Goal: Task Accomplishment & Management: Manage account settings

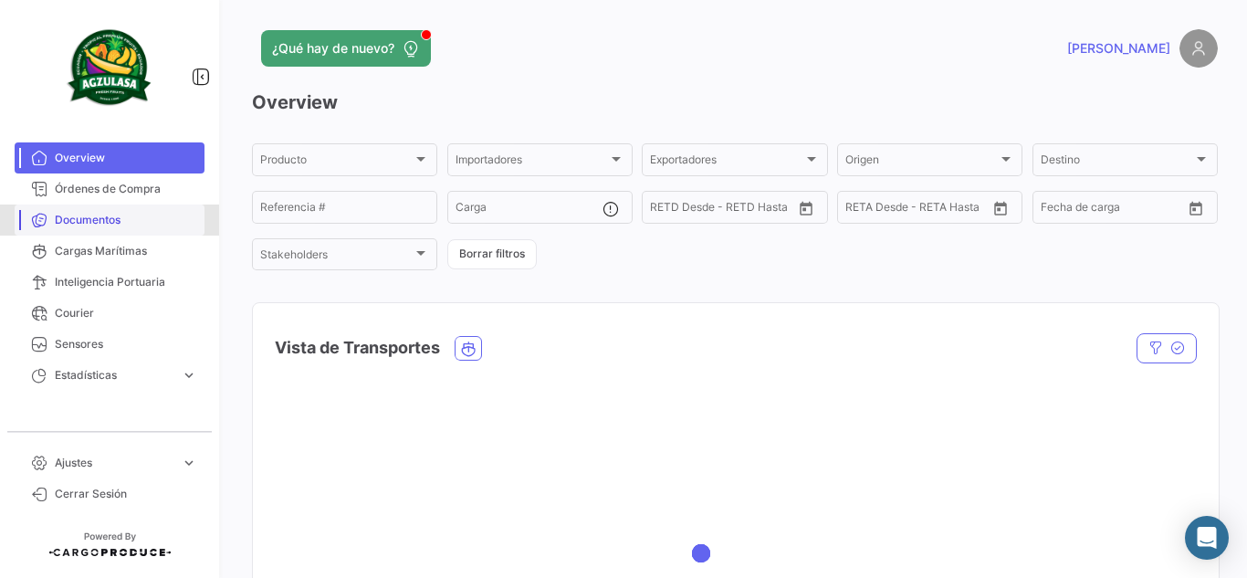
click at [58, 221] on span "Documentos" at bounding box center [126, 220] width 142 height 16
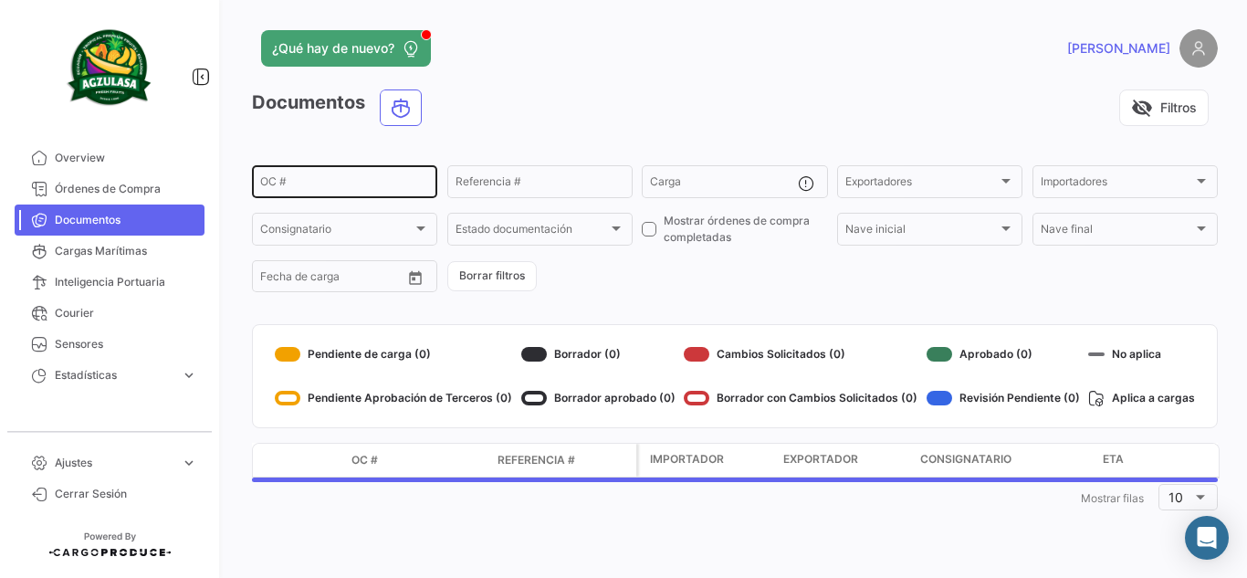
click at [367, 189] on input "OC #" at bounding box center [344, 184] width 169 height 13
paste input "UNIECPBO25370069"
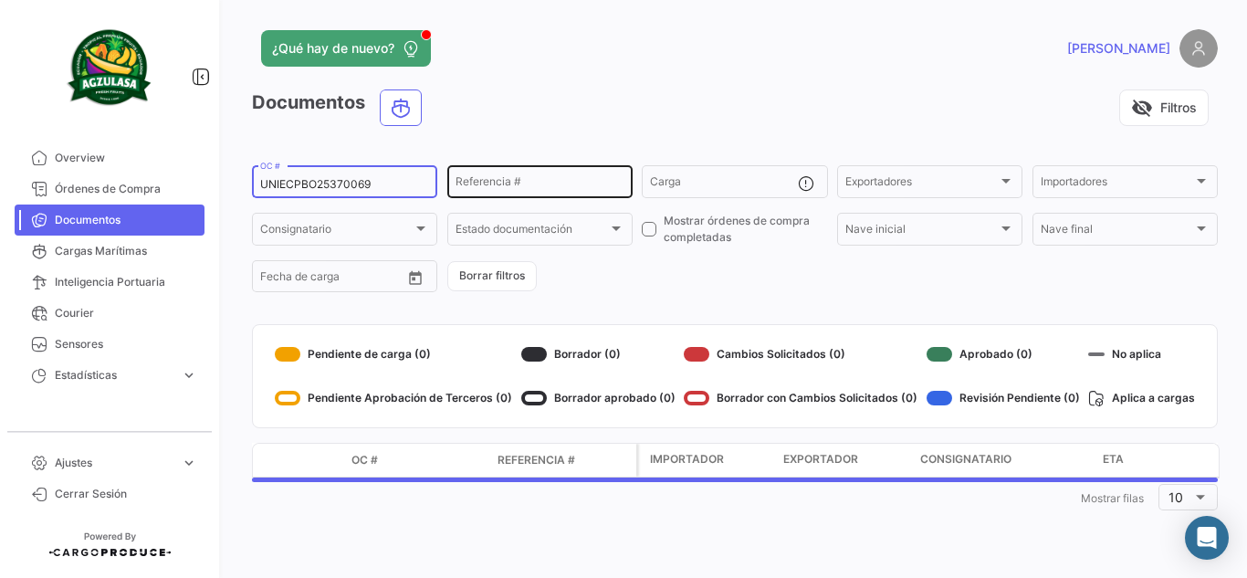
type input "UNIECPBO25370069"
click at [565, 189] on input "Referencia #" at bounding box center [540, 184] width 169 height 13
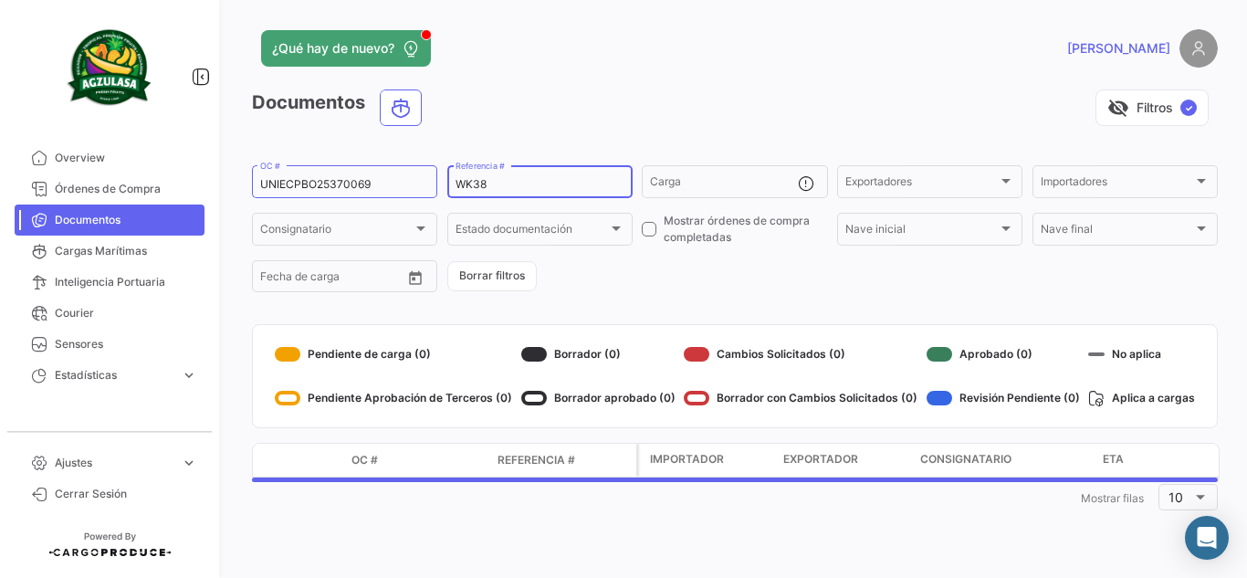
click at [463, 182] on input "WK38" at bounding box center [540, 184] width 169 height 13
click at [488, 184] on input "WEEK38" at bounding box center [540, 184] width 169 height 13
type input "WEEK 38"
click at [577, 122] on div "visibility_off Filtros ✓" at bounding box center [826, 107] width 781 height 37
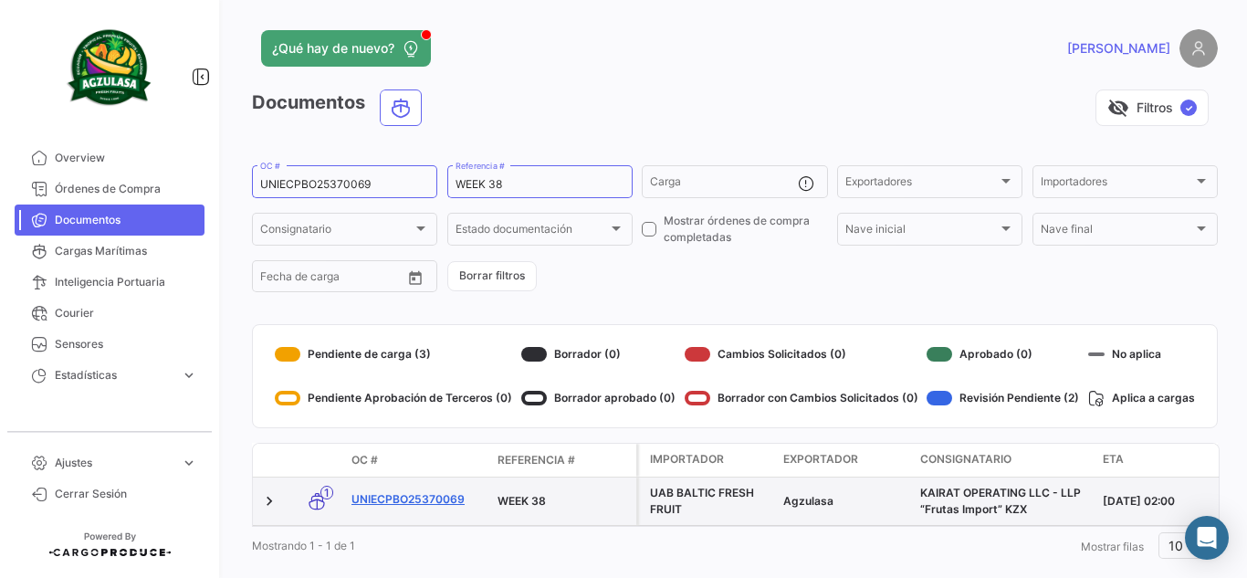
click at [443, 502] on link "UNIECPBO25370069" at bounding box center [416, 499] width 131 height 16
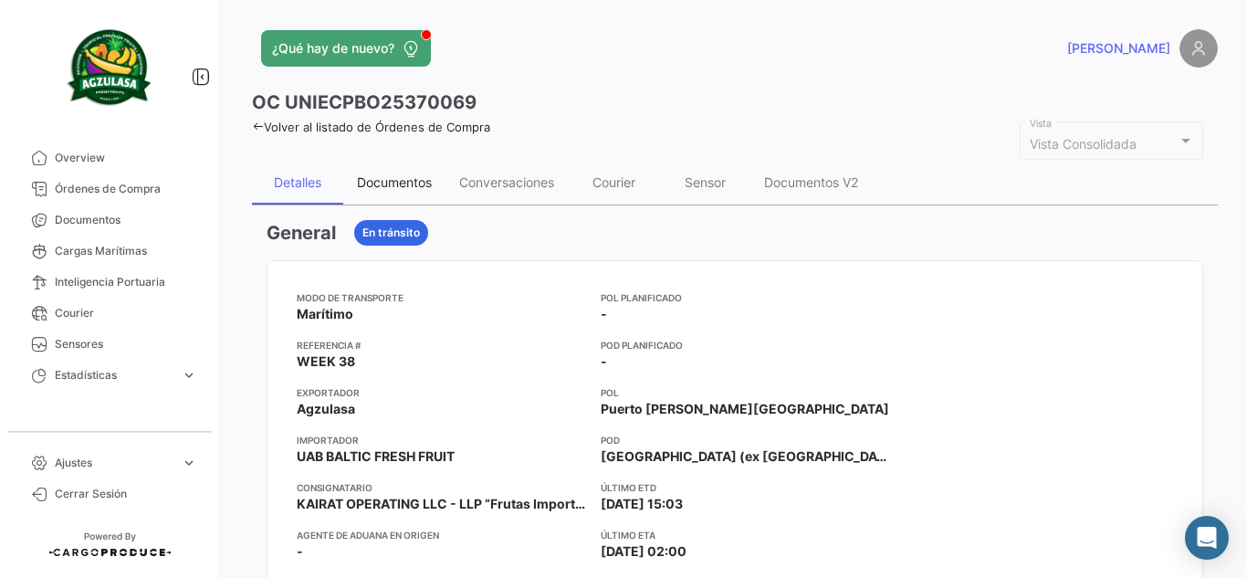
click at [401, 189] on div "Documentos" at bounding box center [394, 182] width 75 height 16
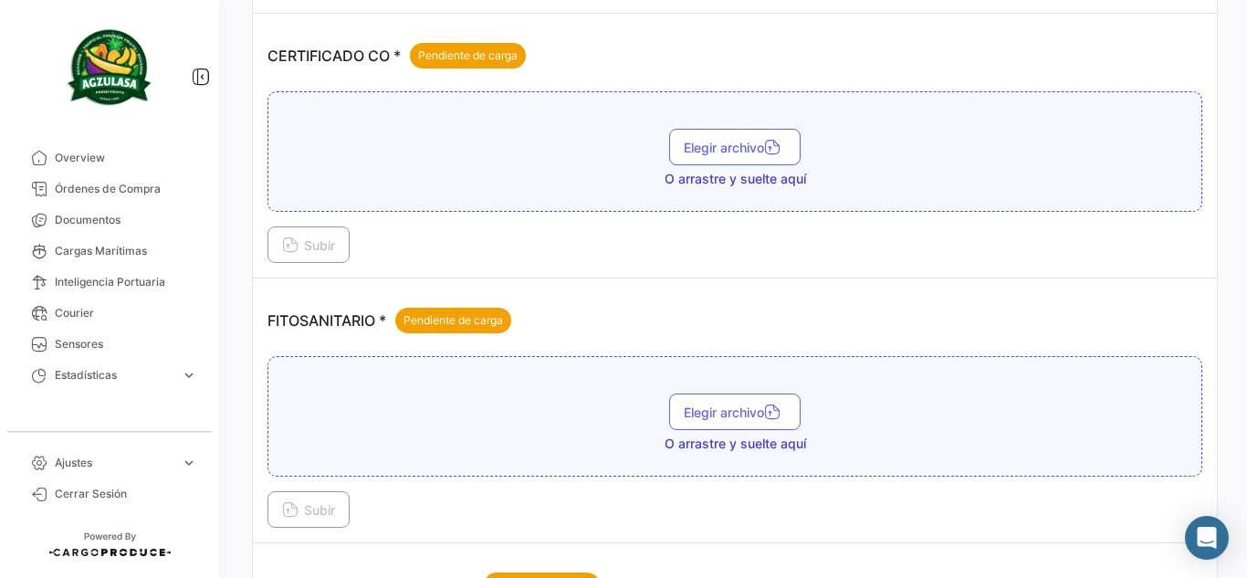
scroll to position [730, 0]
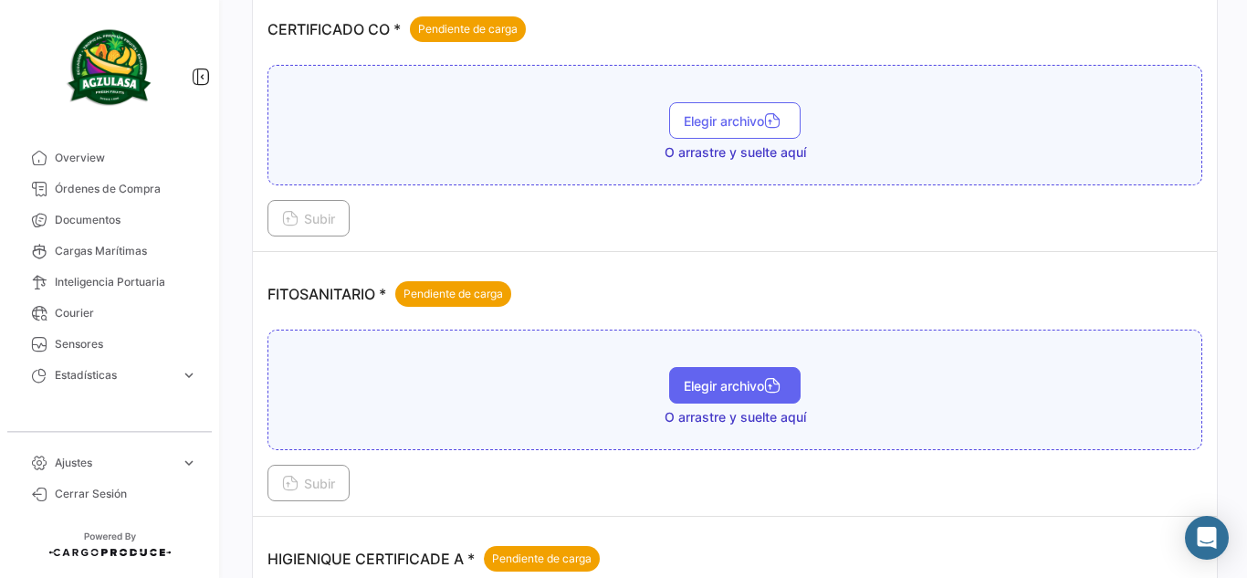
click at [703, 391] on span "Elegir archivo" at bounding box center [735, 386] width 102 height 16
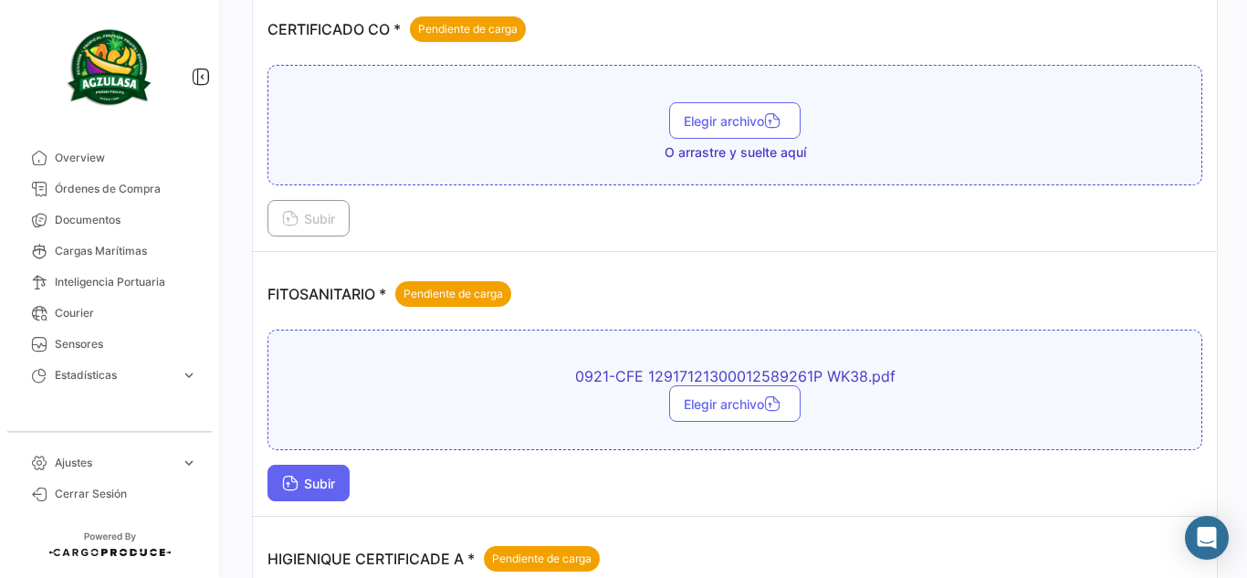
click at [315, 475] on button "Subir" at bounding box center [308, 483] width 82 height 37
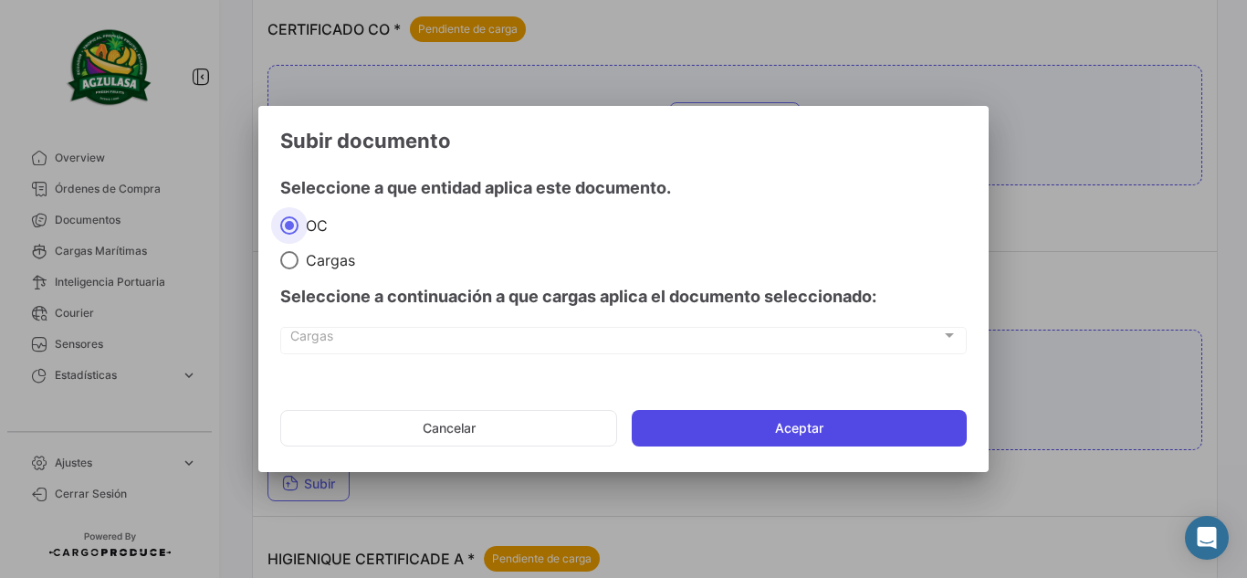
click at [678, 435] on button "Aceptar" at bounding box center [799, 428] width 335 height 37
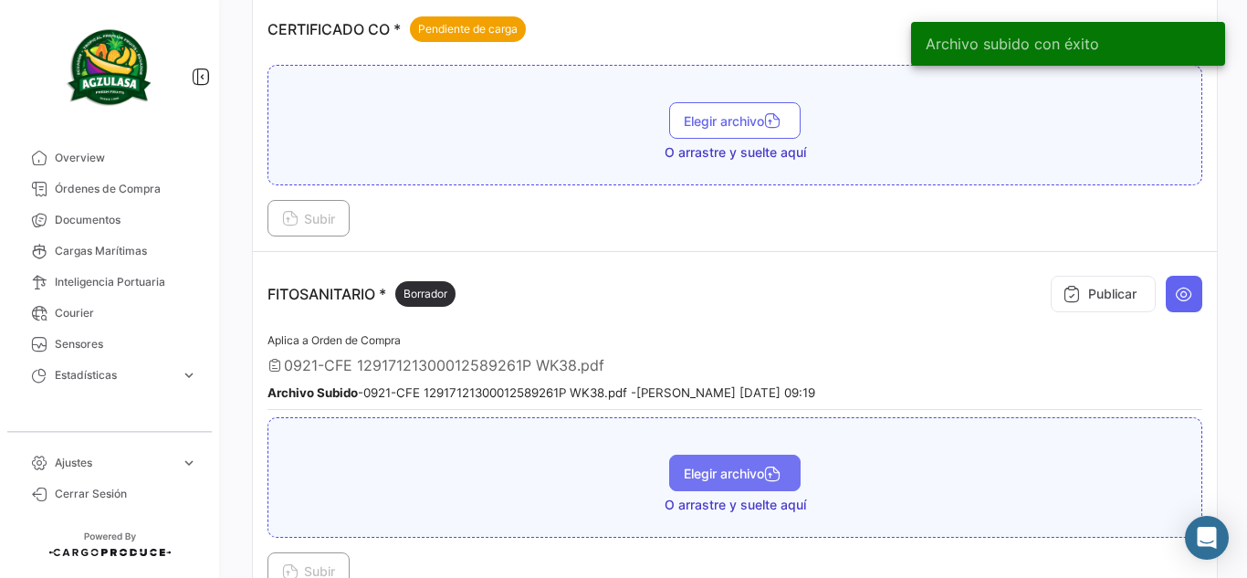
click at [676, 471] on button "Elegir archivo" at bounding box center [734, 473] width 131 height 37
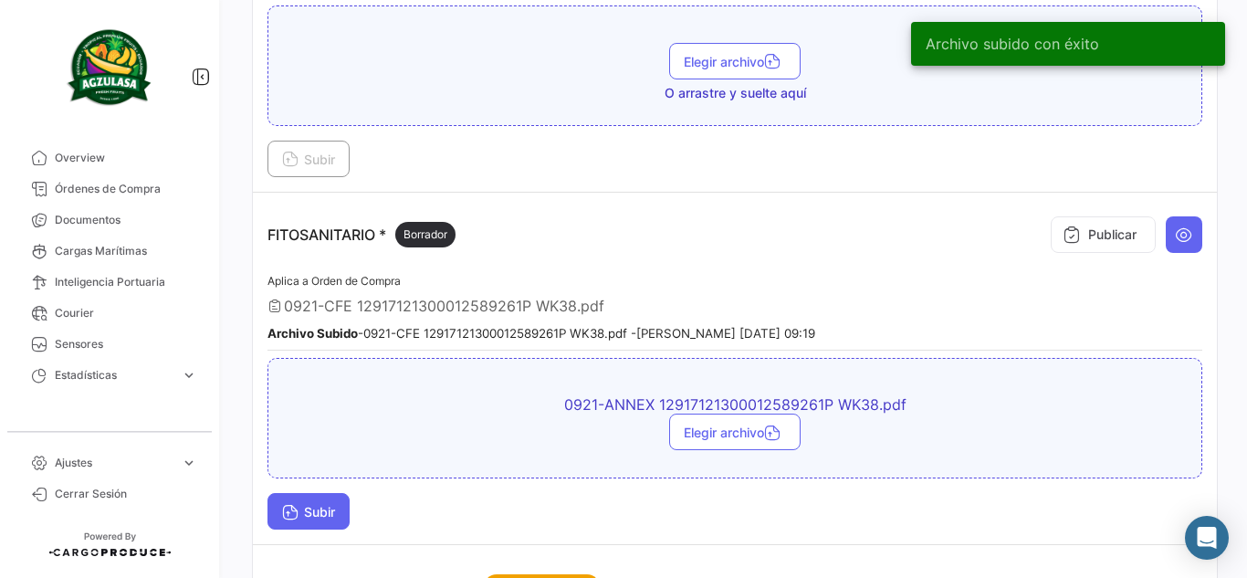
scroll to position [822, 0]
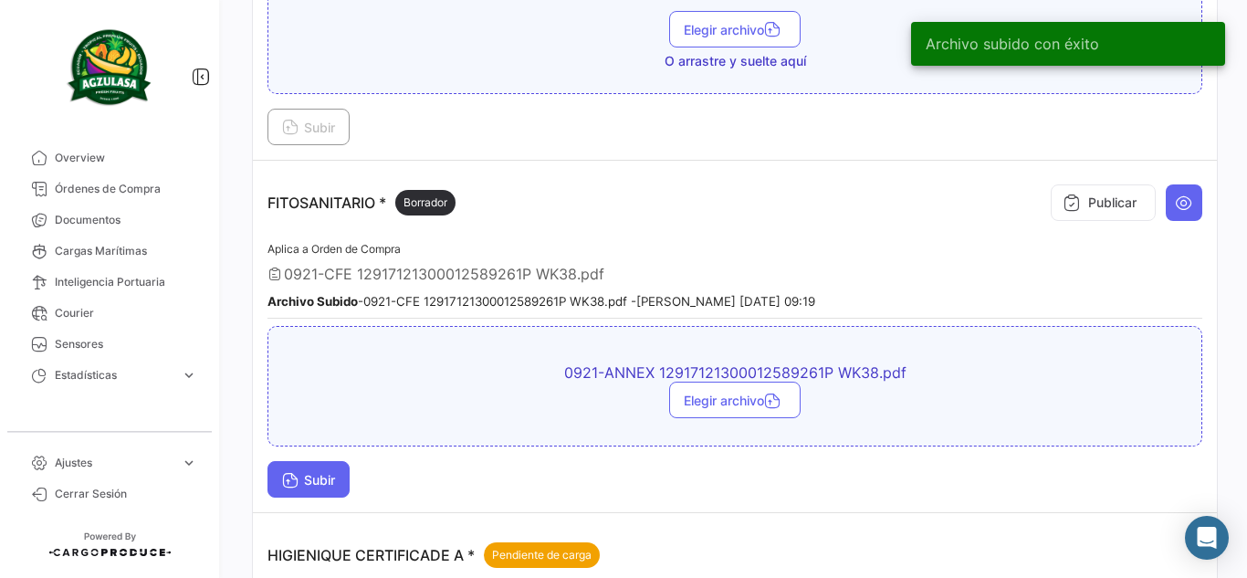
click at [330, 486] on span "Subir" at bounding box center [308, 480] width 53 height 16
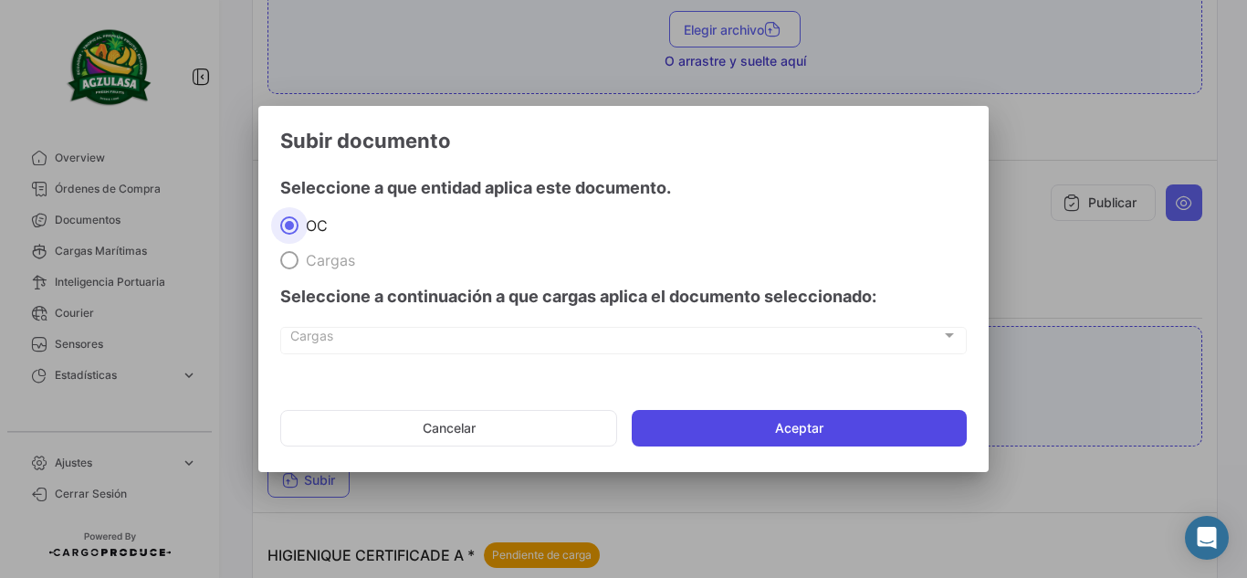
click at [831, 441] on button "Aceptar" at bounding box center [799, 428] width 335 height 37
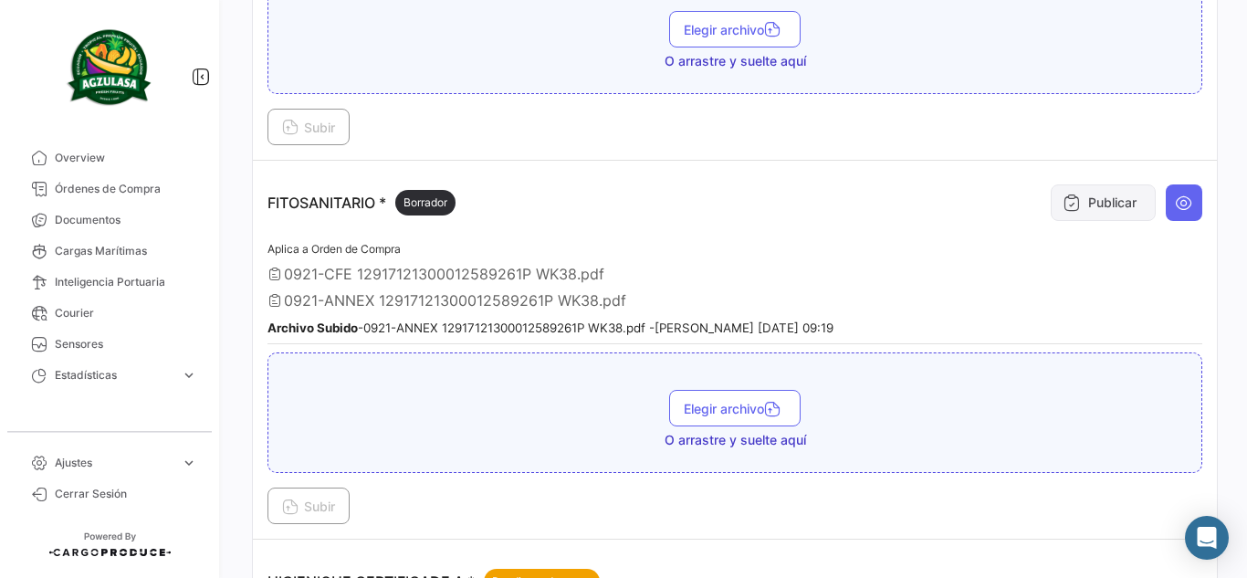
click at [1066, 197] on icon at bounding box center [1072, 203] width 18 height 18
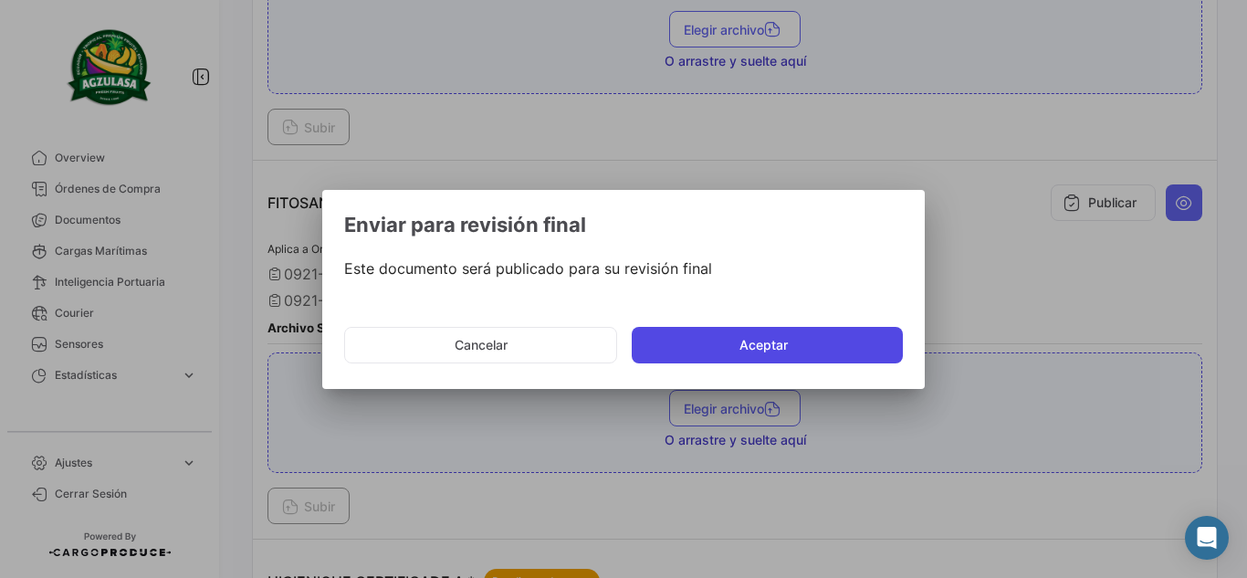
click at [787, 349] on button "Aceptar" at bounding box center [767, 345] width 271 height 37
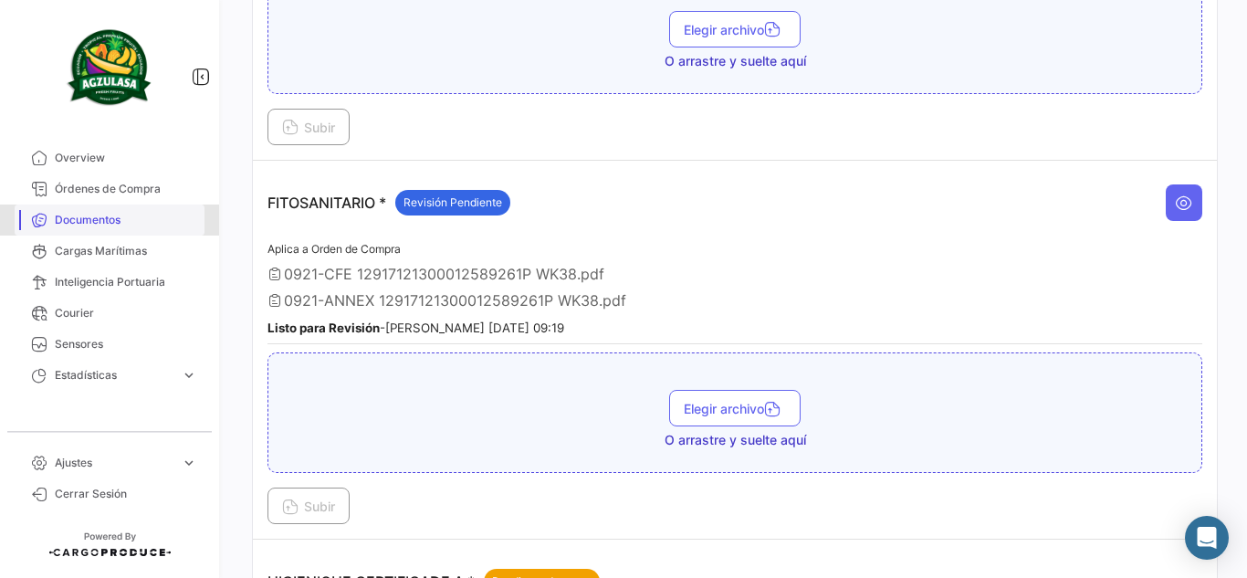
click at [94, 216] on span "Documentos" at bounding box center [126, 220] width 142 height 16
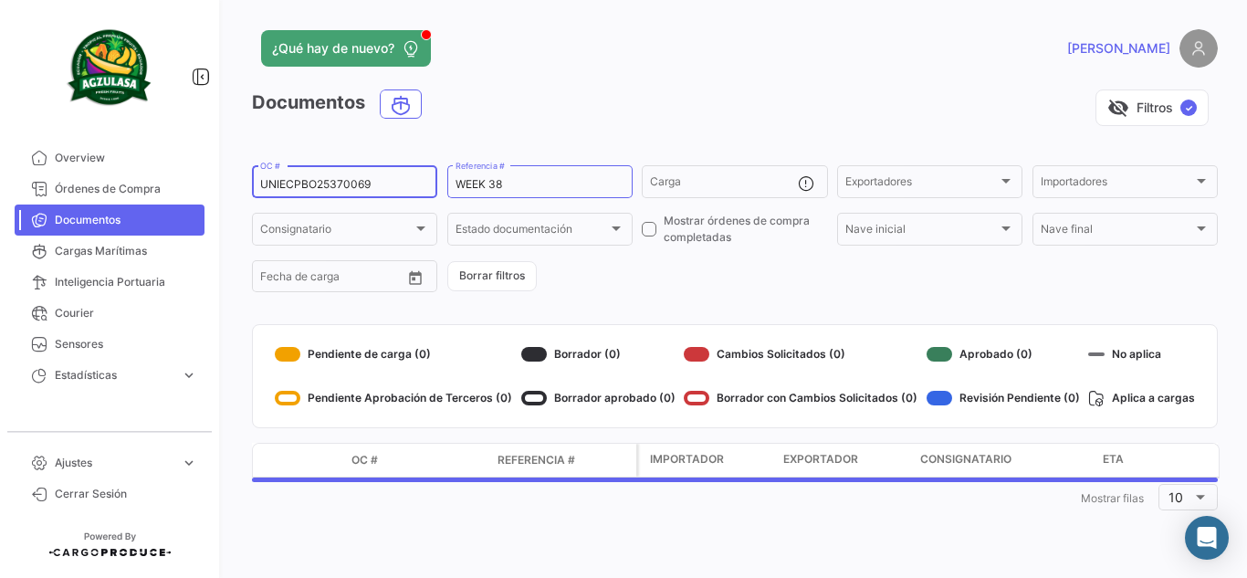
drag, startPoint x: 385, startPoint y: 186, endPoint x: 214, endPoint y: 200, distance: 172.2
click at [214, 200] on mat-sidenav-container "Overview Órdenes de Compra Documentos Cargas Marítimas Inteligencia Portuaria C…" at bounding box center [623, 289] width 1247 height 578
paste input "GYE25370083"
type input "UNIECGYE25370083"
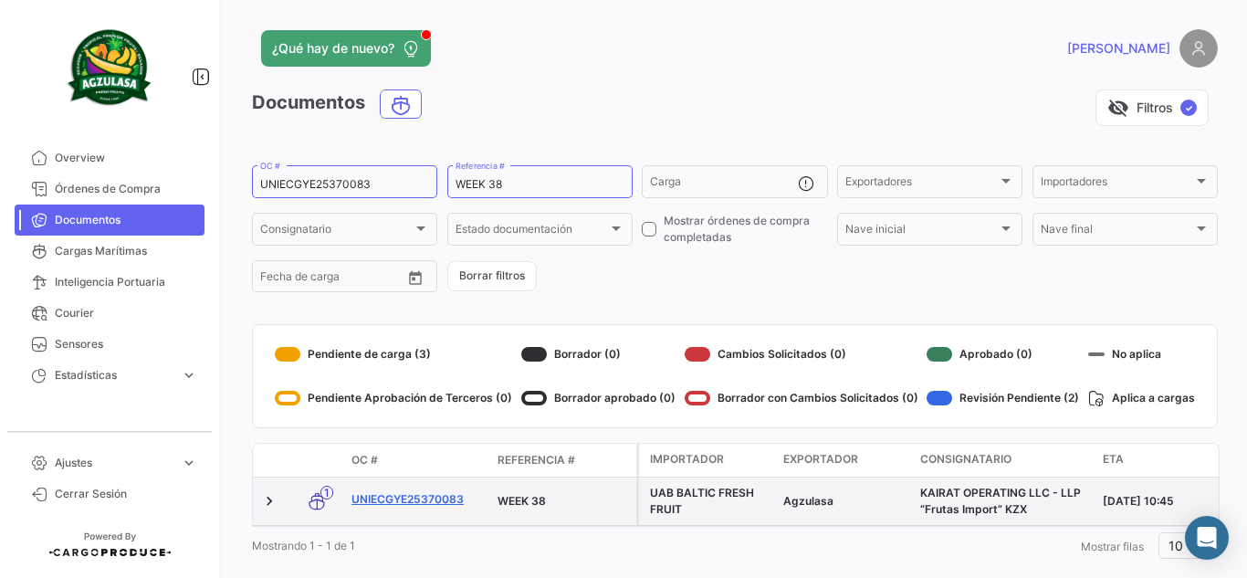
click at [402, 491] on link "UNIECGYE25370083" at bounding box center [416, 499] width 131 height 16
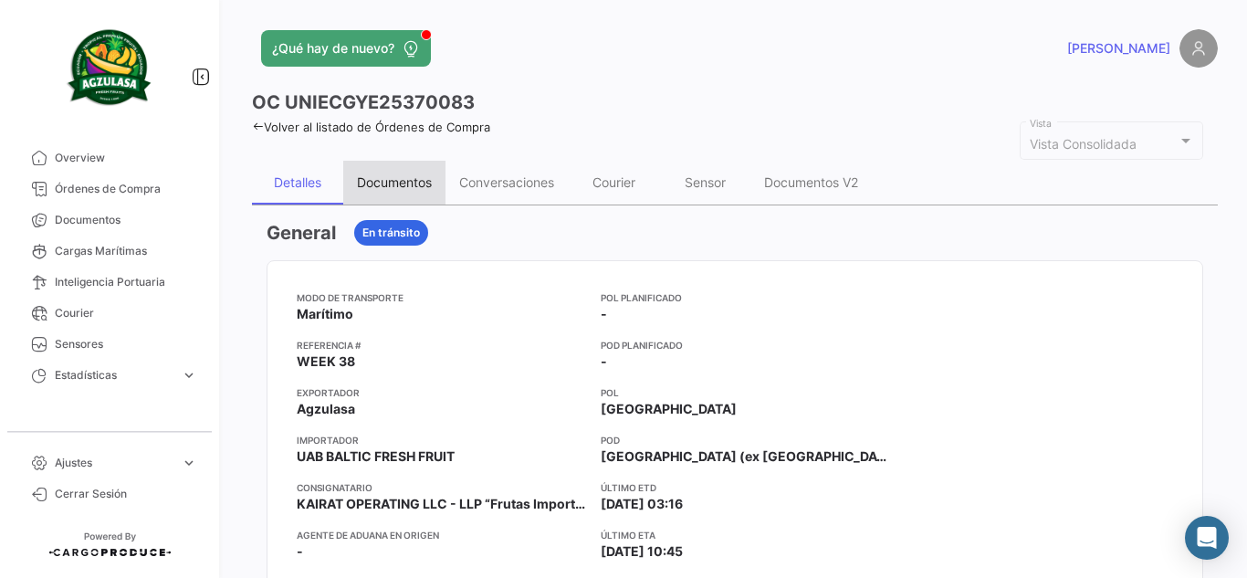
click at [396, 175] on div "Documentos" at bounding box center [394, 182] width 75 height 16
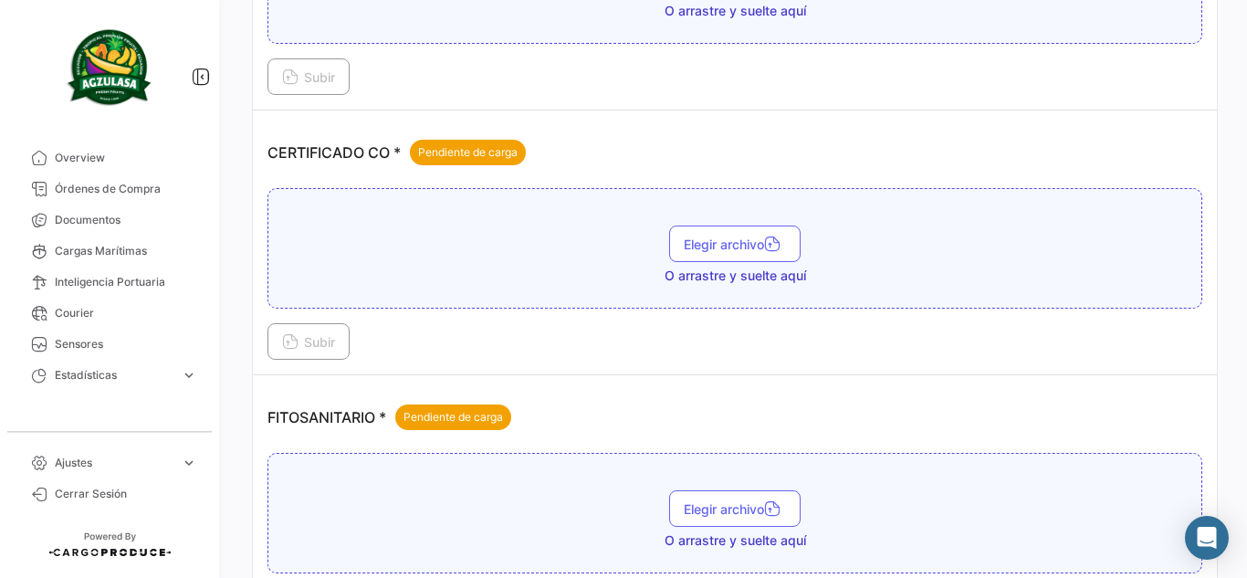
scroll to position [730, 0]
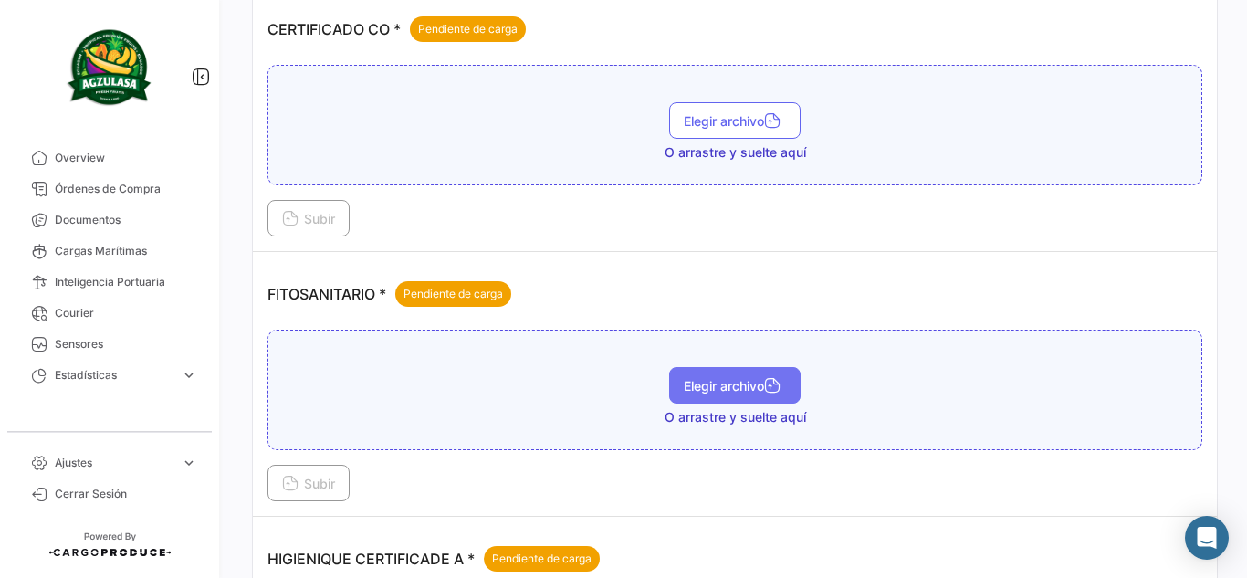
click at [699, 375] on button "Elegir archivo" at bounding box center [734, 385] width 131 height 37
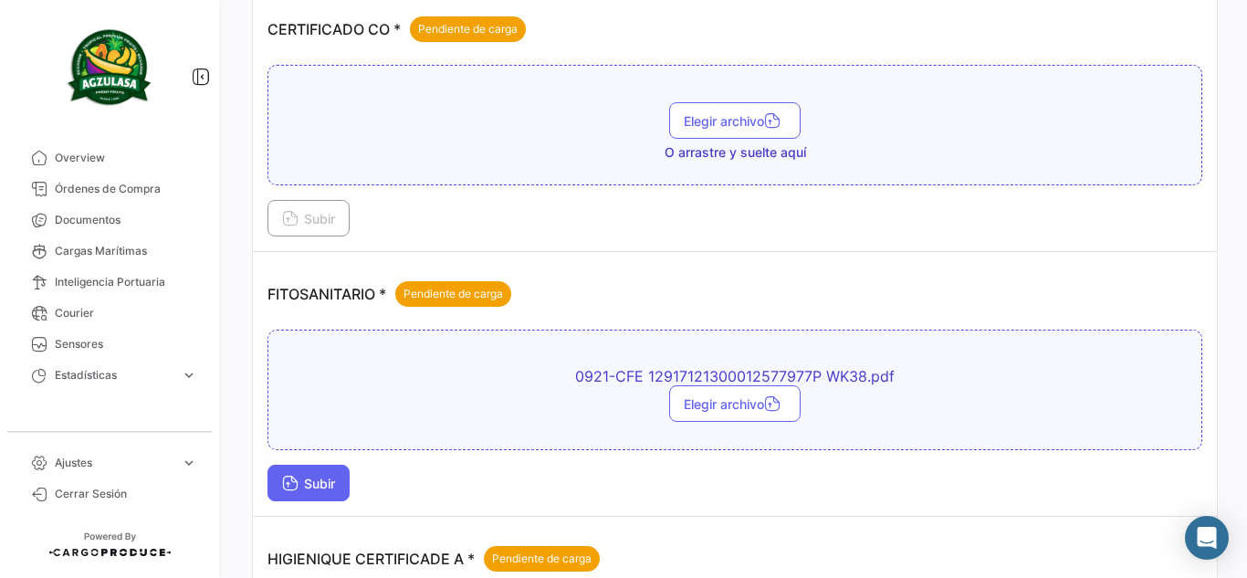
click at [335, 477] on span "Subir" at bounding box center [308, 484] width 53 height 16
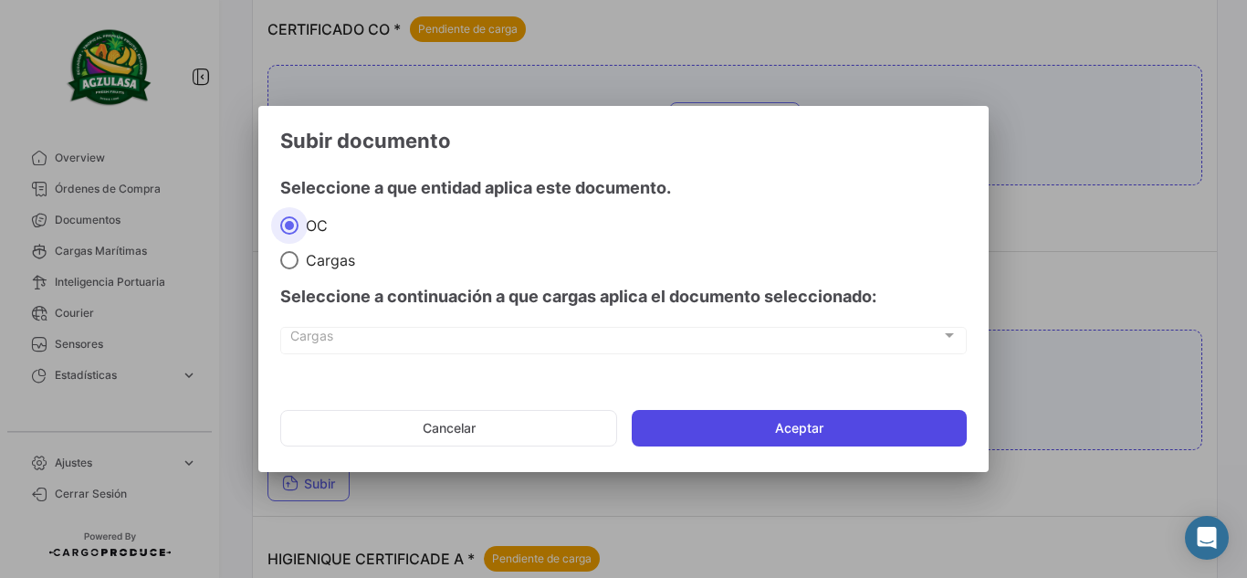
click at [697, 434] on button "Aceptar" at bounding box center [799, 428] width 335 height 37
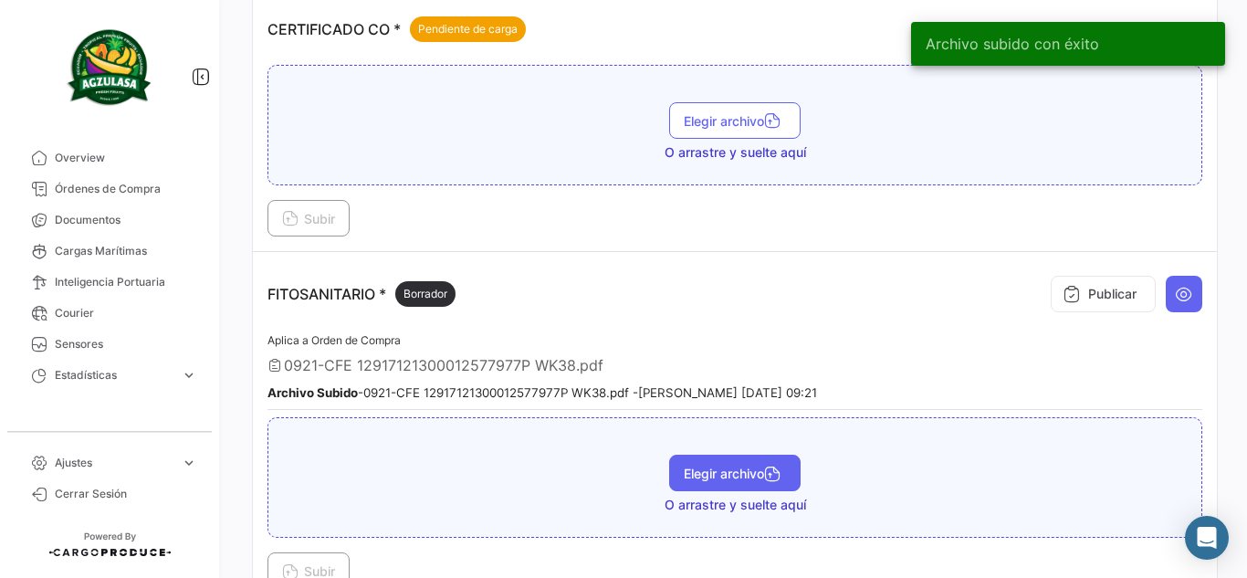
click at [684, 472] on span "Elegir archivo" at bounding box center [735, 474] width 102 height 16
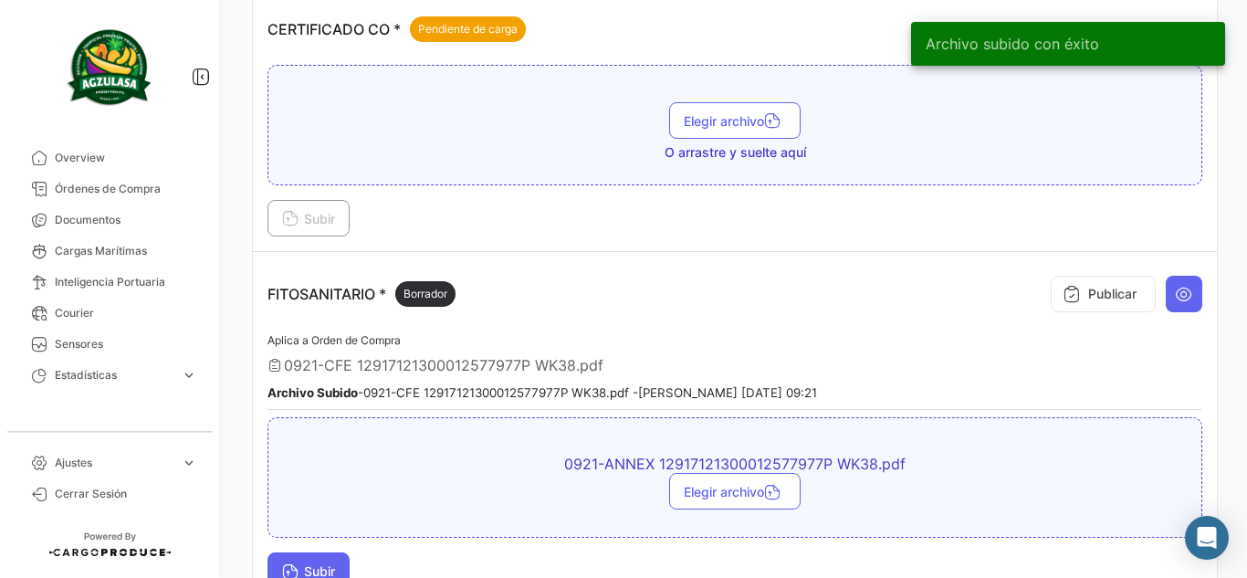
click at [320, 561] on button "Subir" at bounding box center [308, 570] width 82 height 37
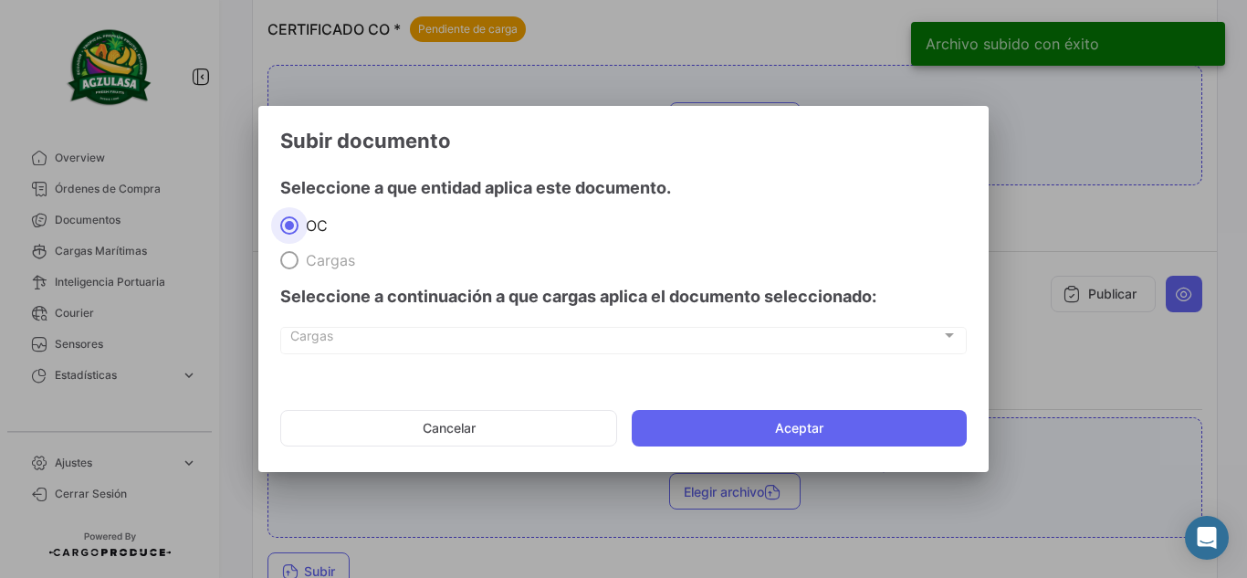
click at [775, 453] on mat-dialog-actions "Cancelar Aceptar" at bounding box center [623, 428] width 687 height 62
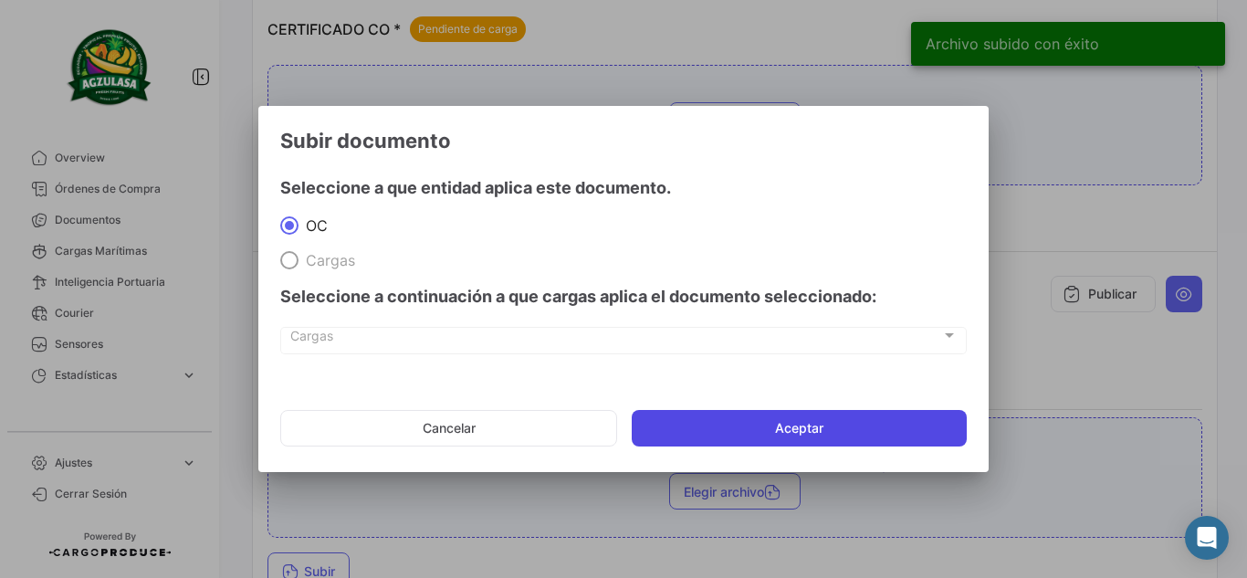
click at [760, 434] on button "Aceptar" at bounding box center [799, 428] width 335 height 37
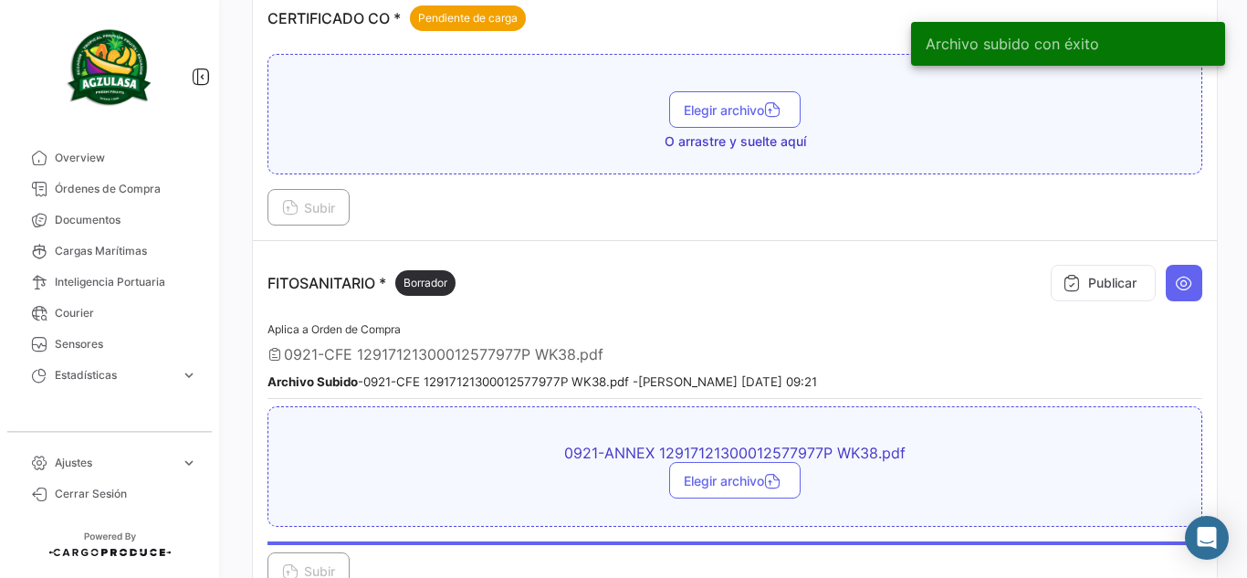
scroll to position [833, 0]
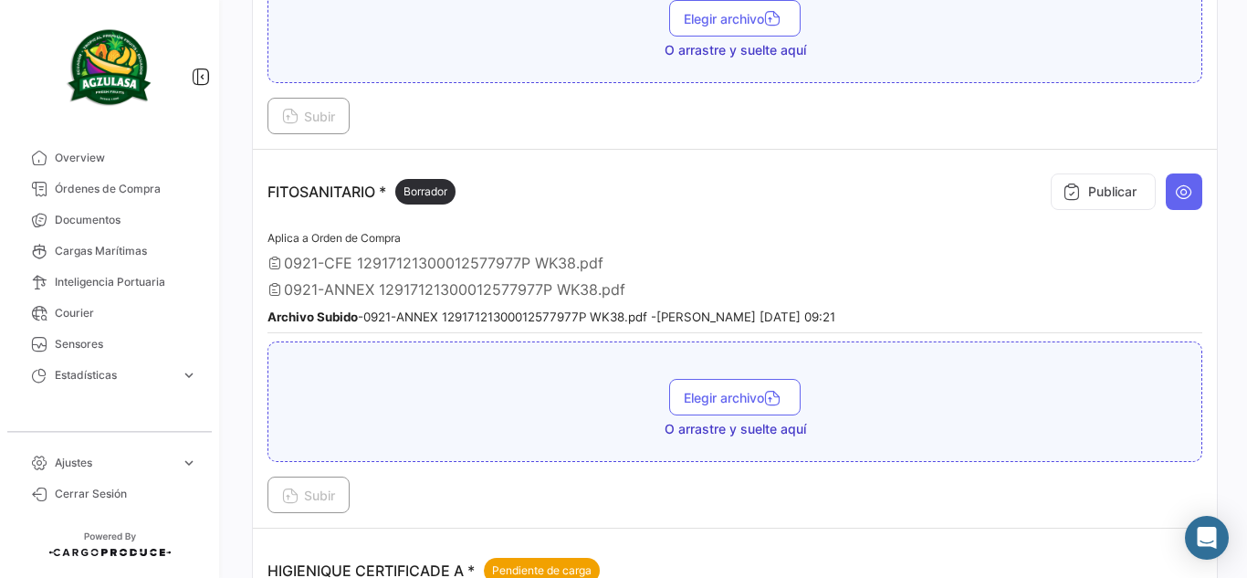
click at [1043, 188] on div "Publicar" at bounding box center [1123, 191] width 160 height 55
click at [1043, 184] on div "Publicar" at bounding box center [1123, 191] width 160 height 55
click at [1063, 194] on icon at bounding box center [1072, 192] width 18 height 18
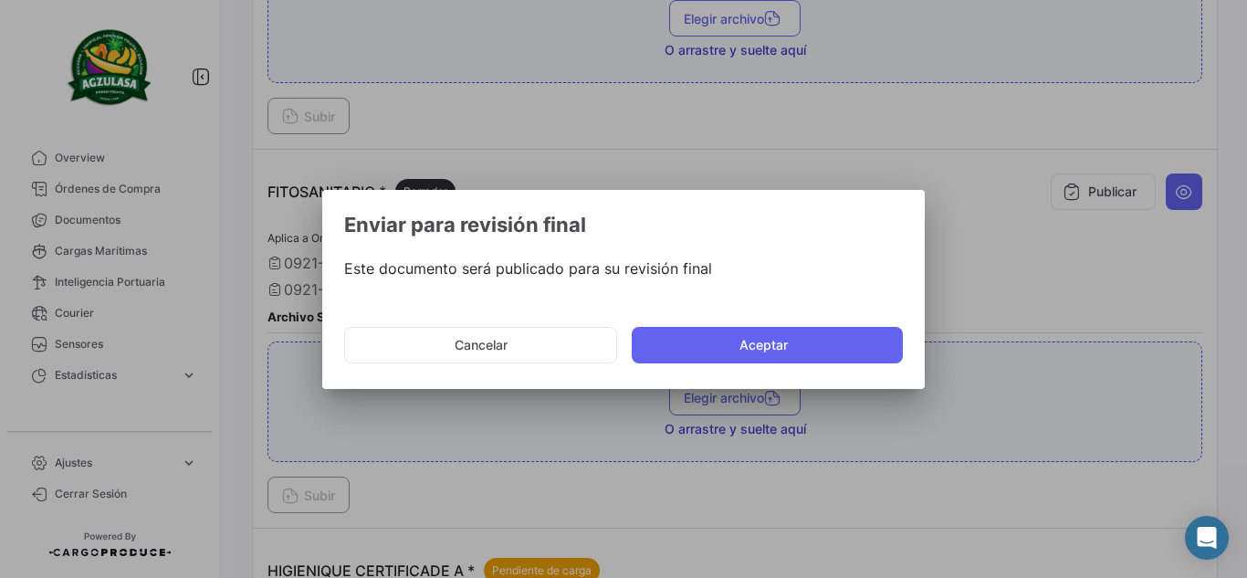
click at [762, 364] on mat-dialog-actions "Cancelar Aceptar" at bounding box center [623, 345] width 559 height 62
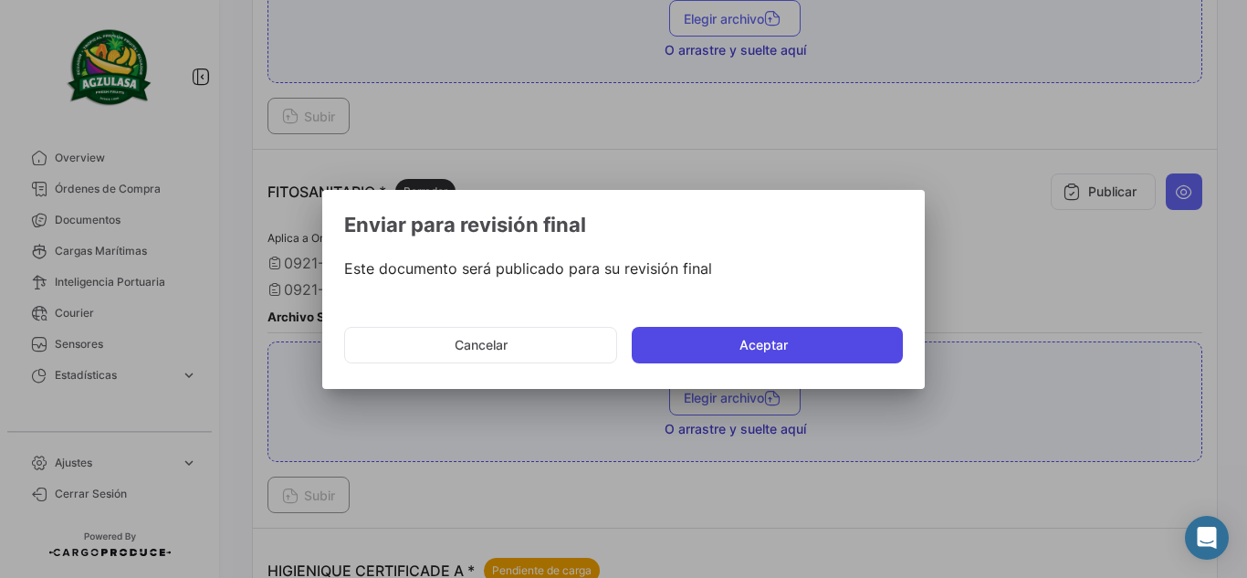
click at [760, 355] on button "Aceptar" at bounding box center [767, 345] width 271 height 37
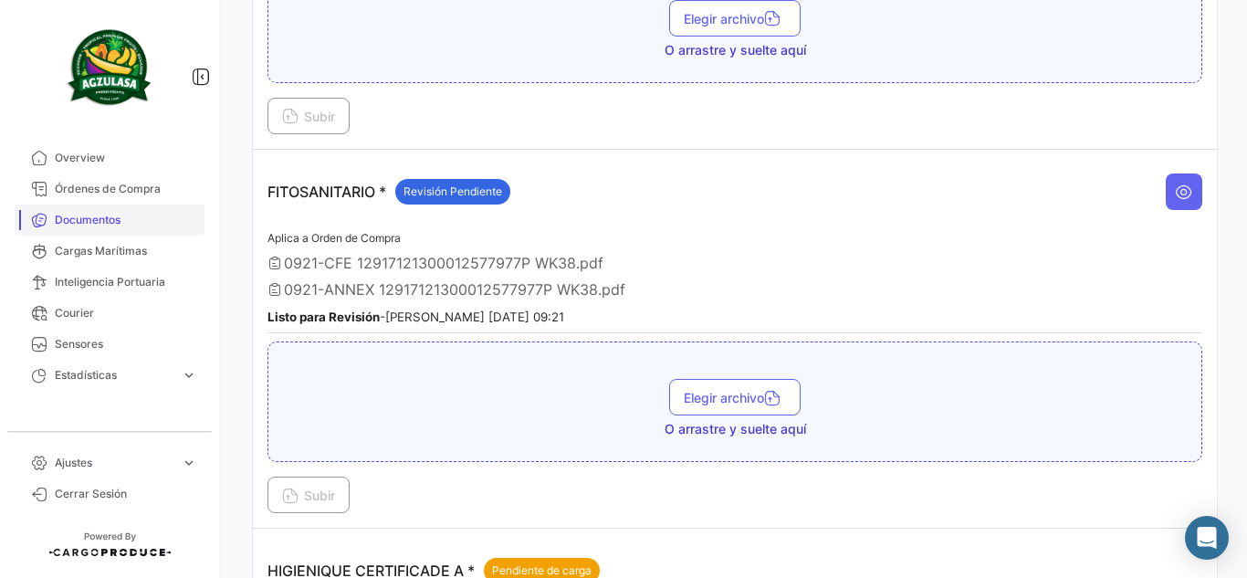
drag, startPoint x: 131, startPoint y: 206, endPoint x: 170, endPoint y: 206, distance: 38.3
click at [131, 206] on link "Documentos" at bounding box center [110, 219] width 190 height 31
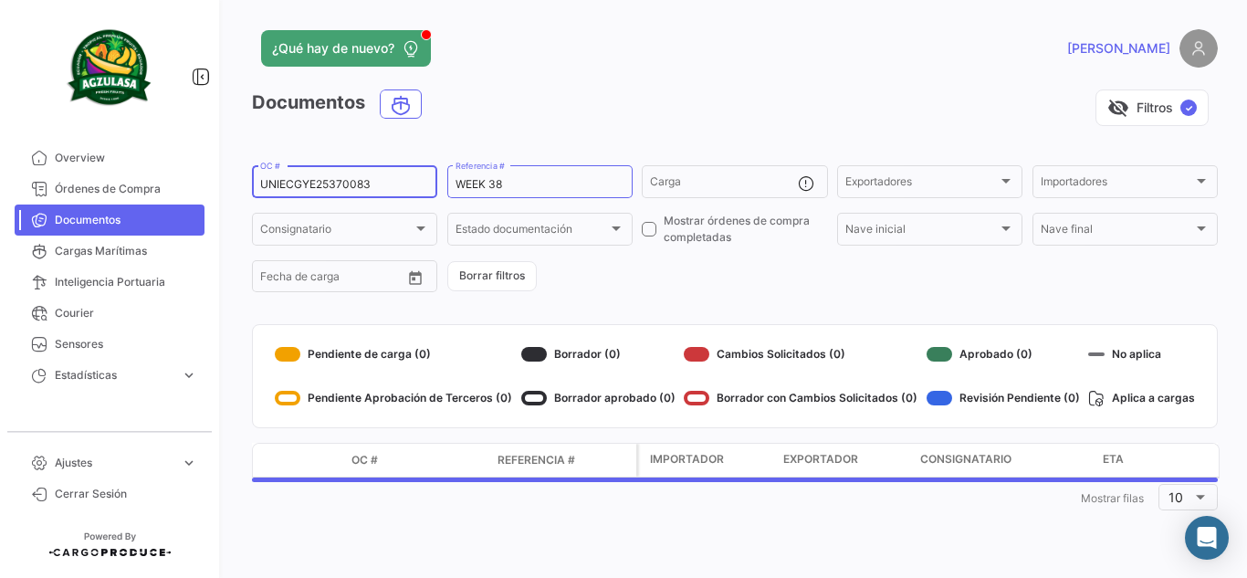
drag, startPoint x: 392, startPoint y: 172, endPoint x: 288, endPoint y: 175, distance: 104.1
click at [288, 175] on div "UNIECGYE25370083 OC #" at bounding box center [344, 181] width 169 height 36
drag, startPoint x: 372, startPoint y: 186, endPoint x: 166, endPoint y: 191, distance: 206.4
click at [166, 191] on mat-sidenav-container "Overview Órdenes de Compra Documentos Cargas Marítimas Inteligencia Portuaria C…" at bounding box center [623, 289] width 1247 height 578
paste input "80020"
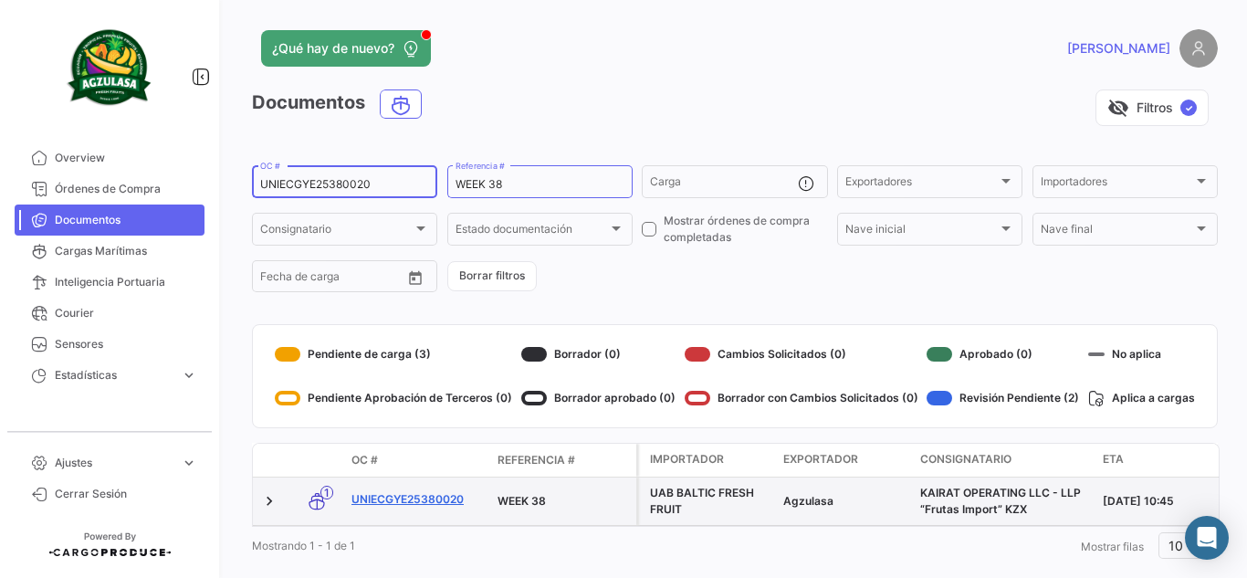
type input "UNIECGYE25380020"
click at [436, 499] on link "UNIECGYE25380020" at bounding box center [416, 499] width 131 height 16
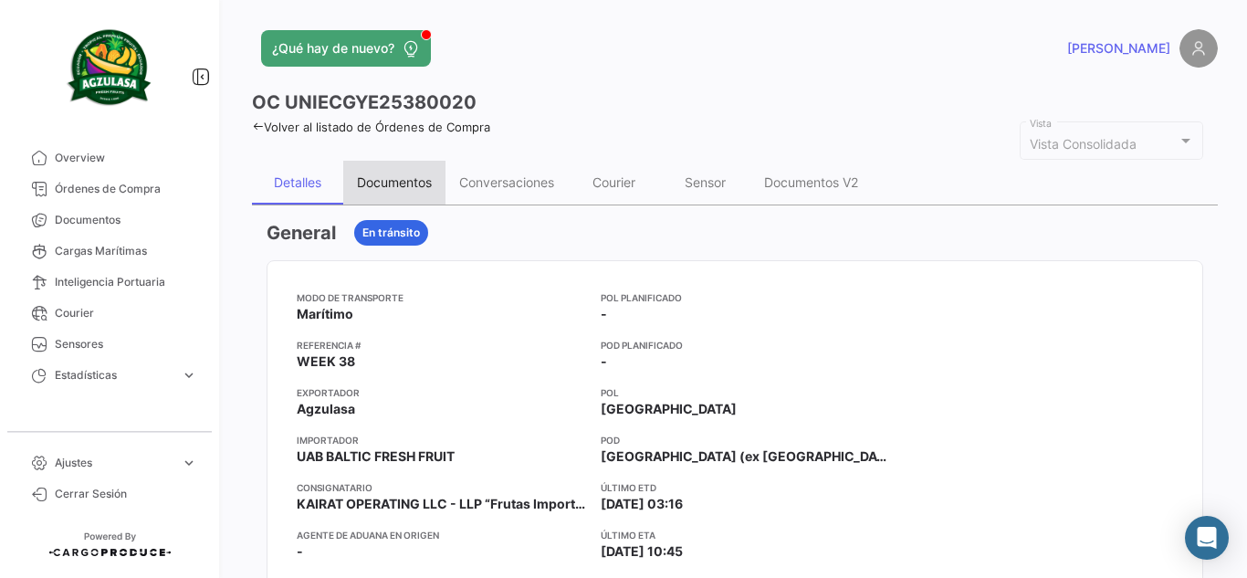
click at [409, 176] on div "Documentos" at bounding box center [394, 182] width 75 height 16
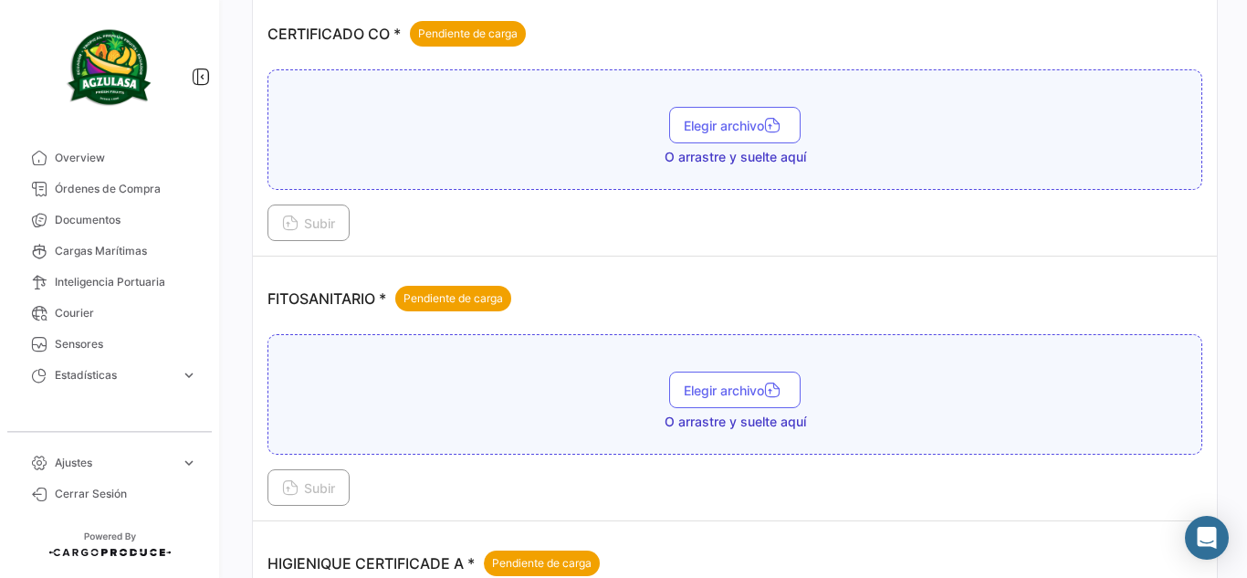
scroll to position [730, 0]
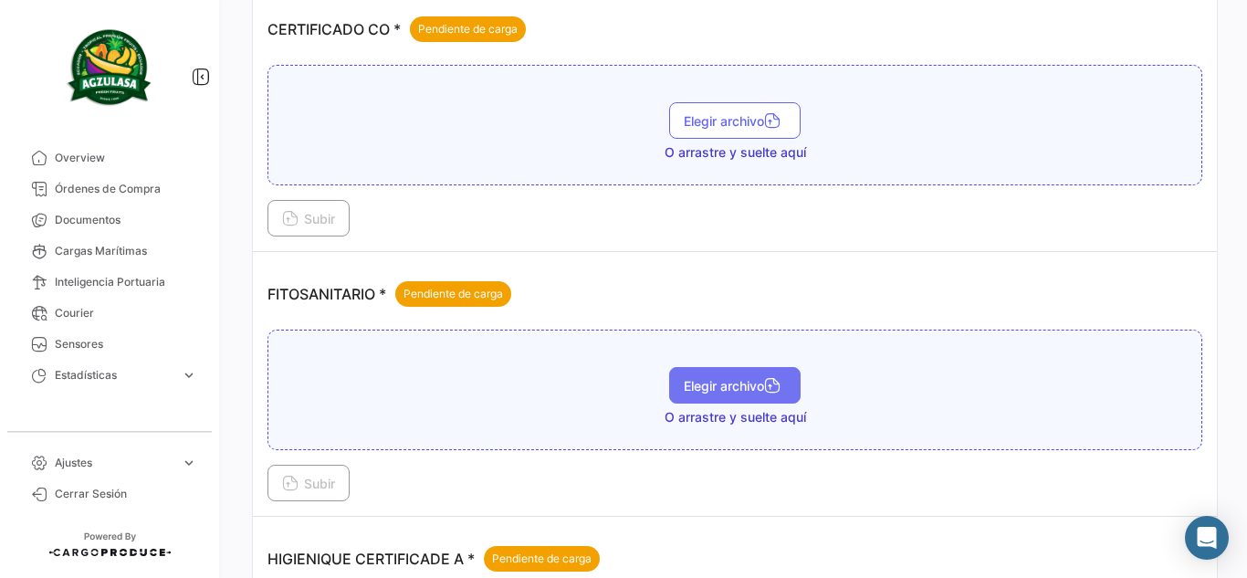
click at [712, 384] on span "Elegir archivo" at bounding box center [735, 386] width 102 height 16
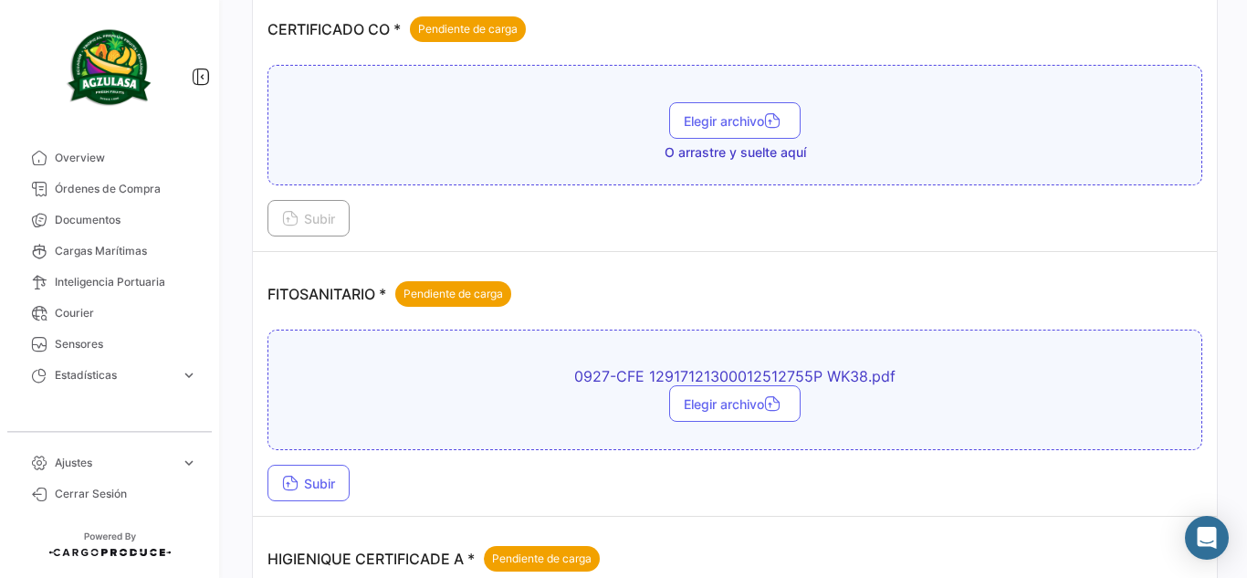
click at [317, 461] on div "0927-CFE 12917121300012512755P WK38.pdf Elegir archivo Subir" at bounding box center [734, 416] width 935 height 172
click at [321, 477] on span "Subir" at bounding box center [308, 484] width 53 height 16
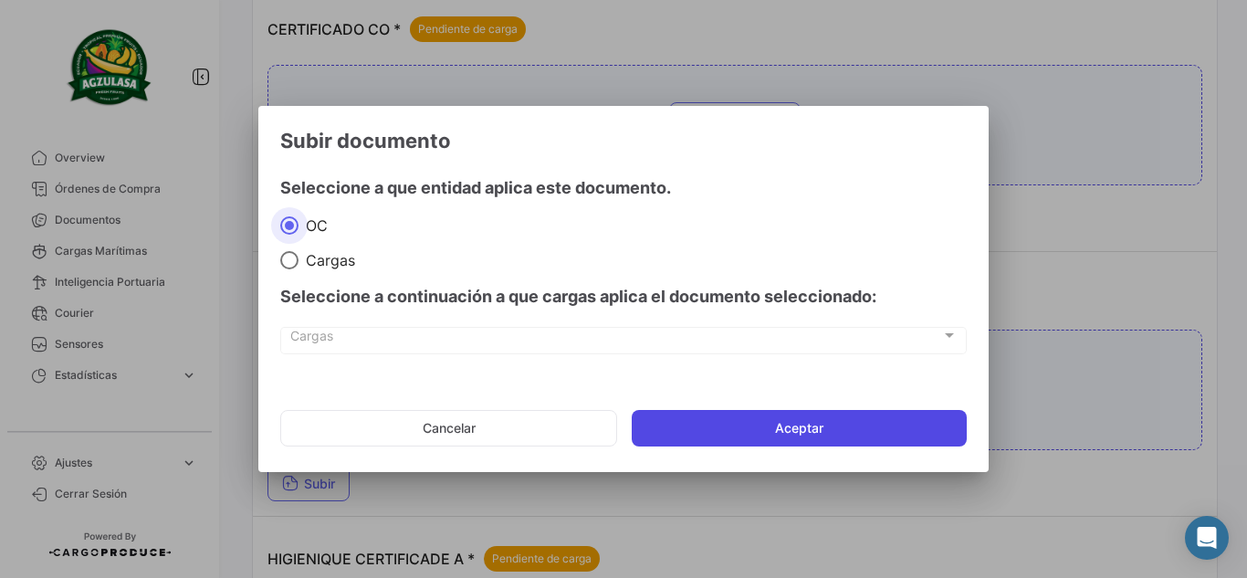
click at [701, 426] on button "Aceptar" at bounding box center [799, 428] width 335 height 37
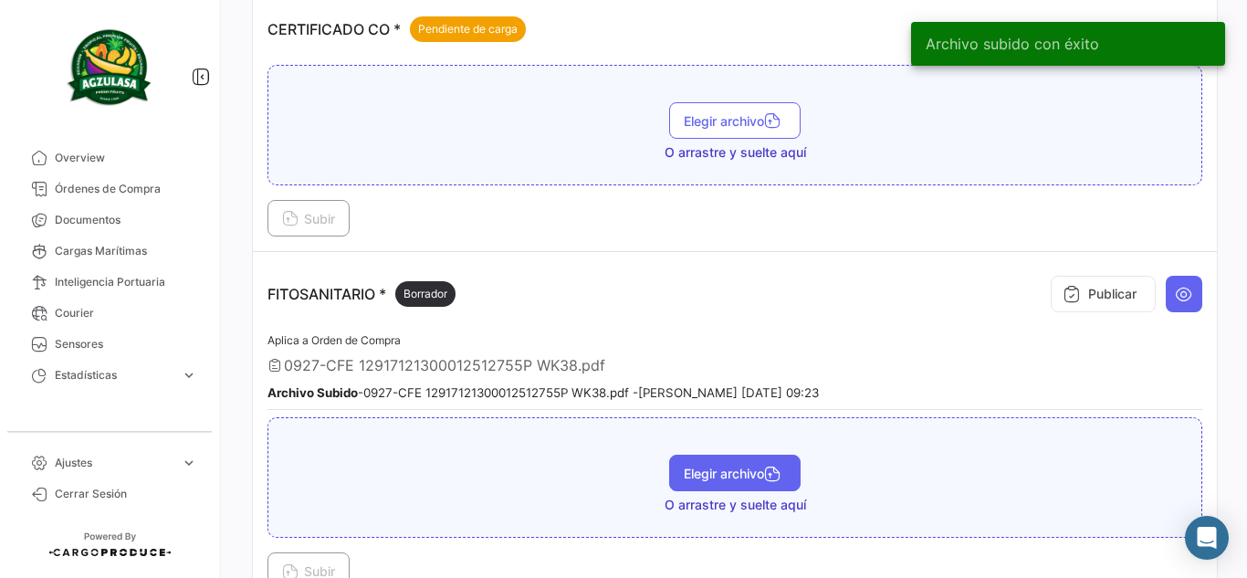
click at [712, 474] on span "Elegir archivo" at bounding box center [735, 474] width 102 height 16
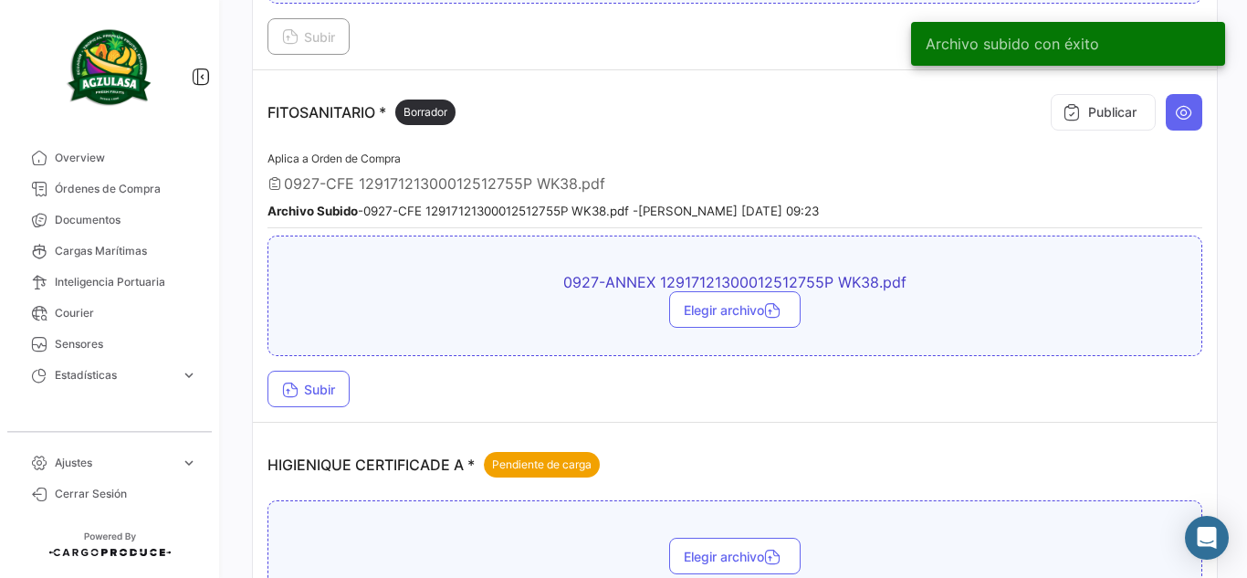
scroll to position [913, 0]
click at [307, 386] on span "Subir" at bounding box center [308, 389] width 53 height 16
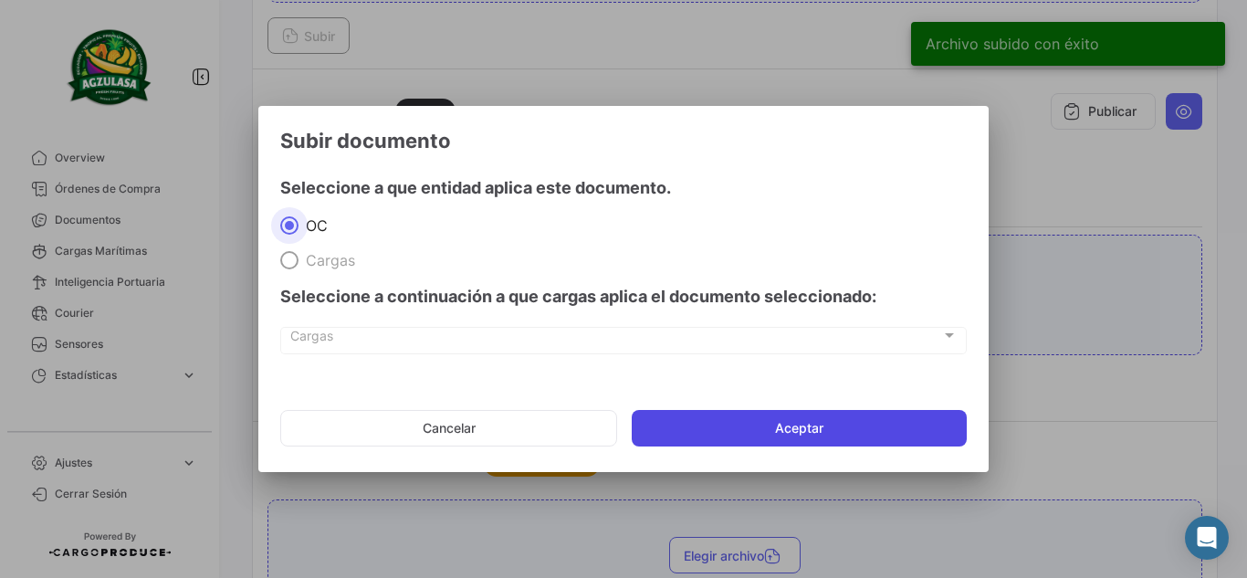
click at [732, 419] on button "Aceptar" at bounding box center [799, 428] width 335 height 37
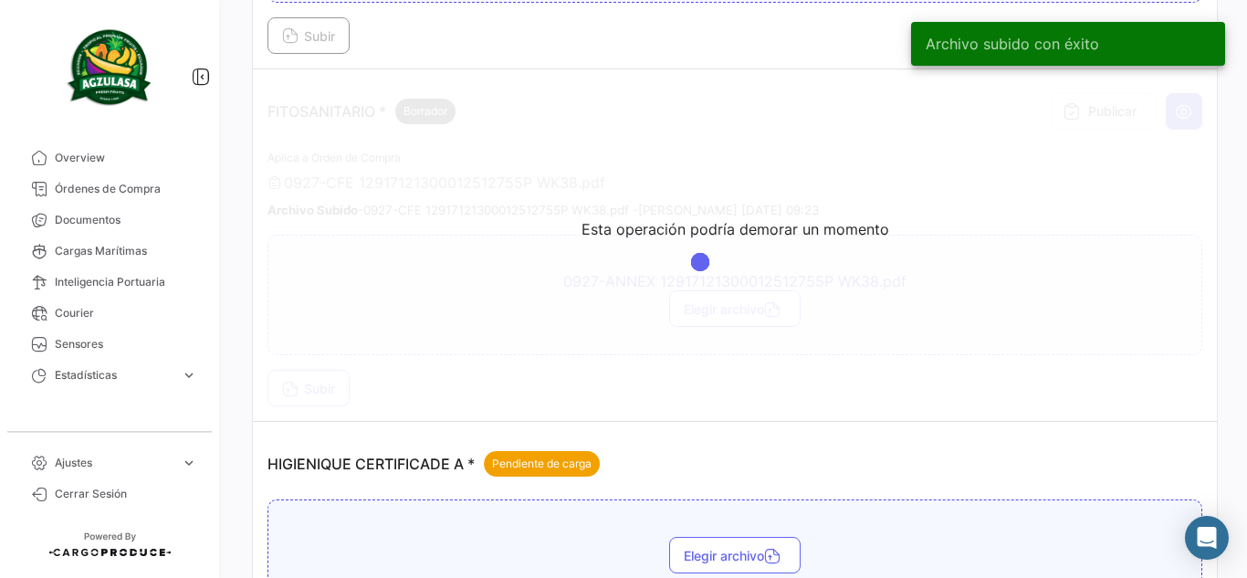
scroll to position [822, 0]
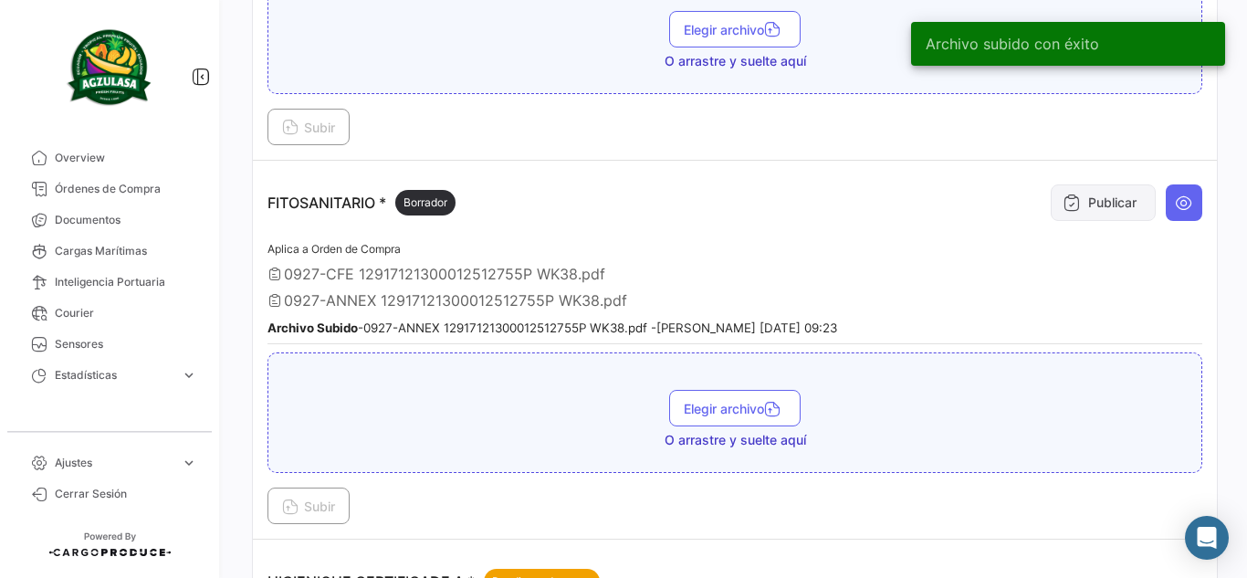
click at [1063, 204] on icon at bounding box center [1072, 203] width 18 height 18
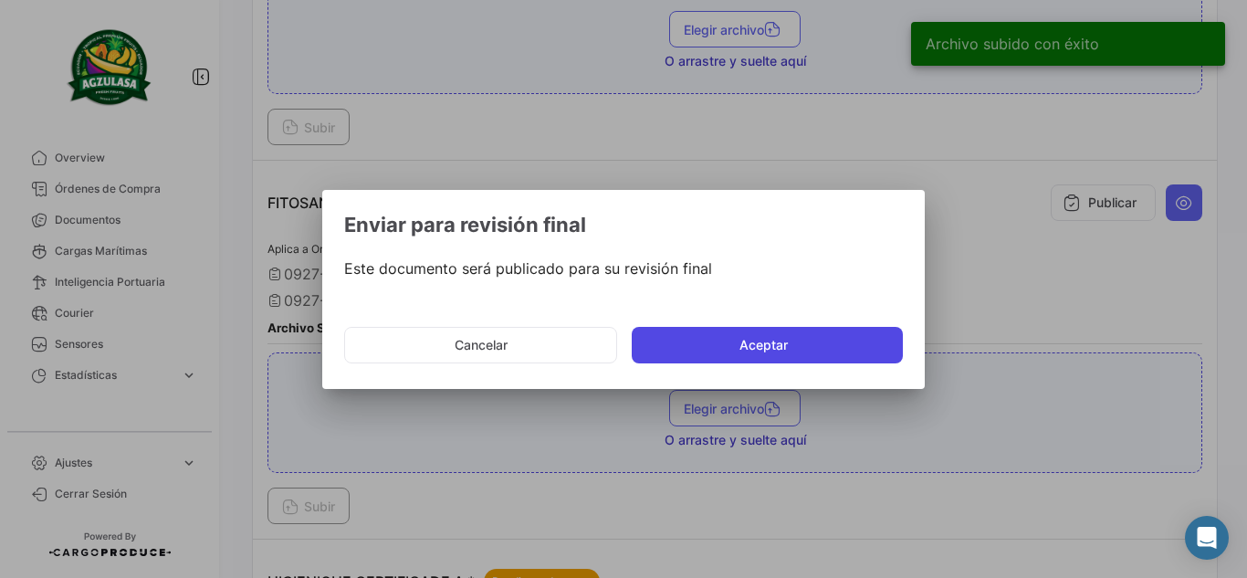
click at [804, 348] on button "Aceptar" at bounding box center [767, 345] width 271 height 37
